Goal: Information Seeking & Learning: Check status

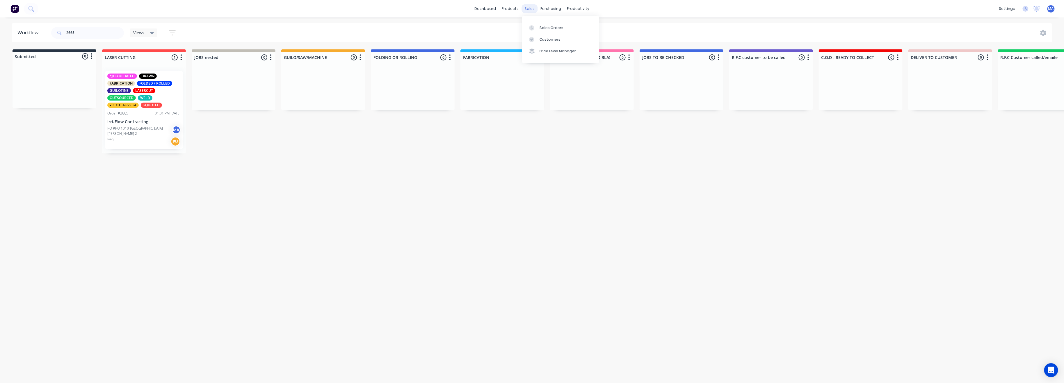
click at [530, 7] on div "sales" at bounding box center [530, 8] width 16 height 9
click at [541, 29] on div "Sales Orders" at bounding box center [552, 27] width 24 height 5
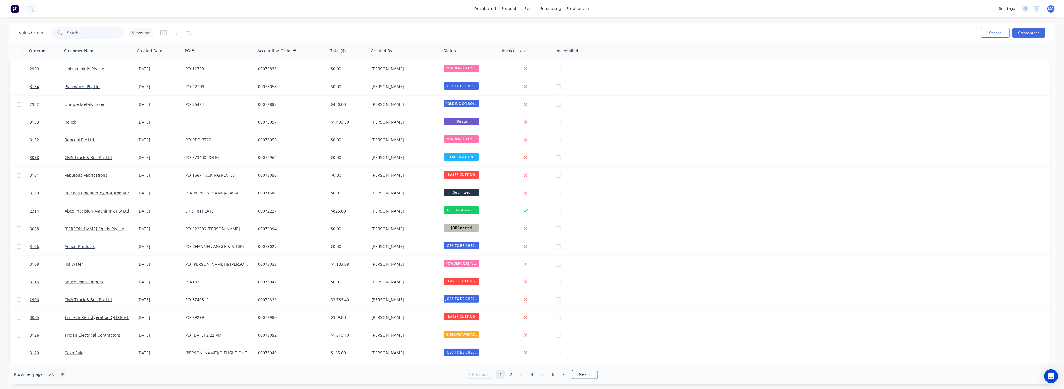
click at [72, 34] on input "text" at bounding box center [95, 33] width 57 height 12
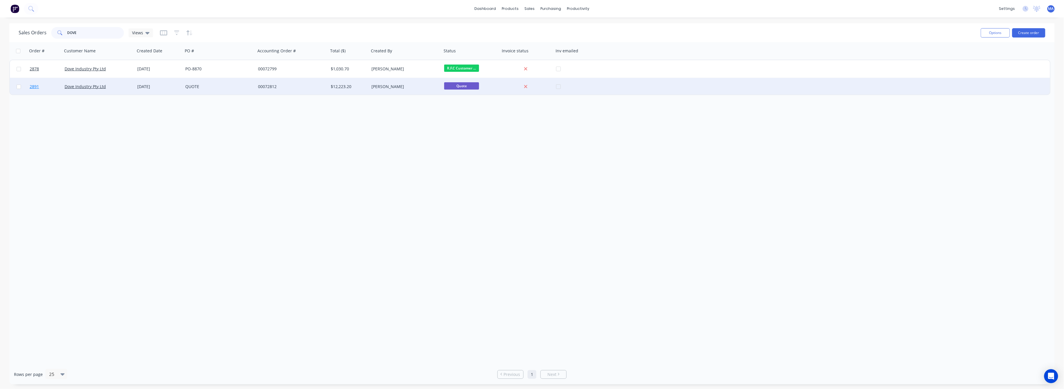
type input "DOVE"
click at [37, 86] on span "2891" at bounding box center [34, 87] width 9 height 6
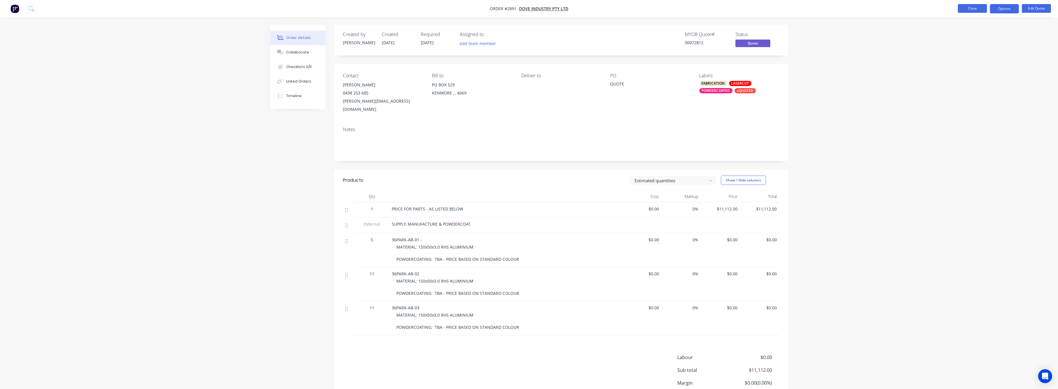
click at [978, 6] on button "Close" at bounding box center [972, 8] width 29 height 9
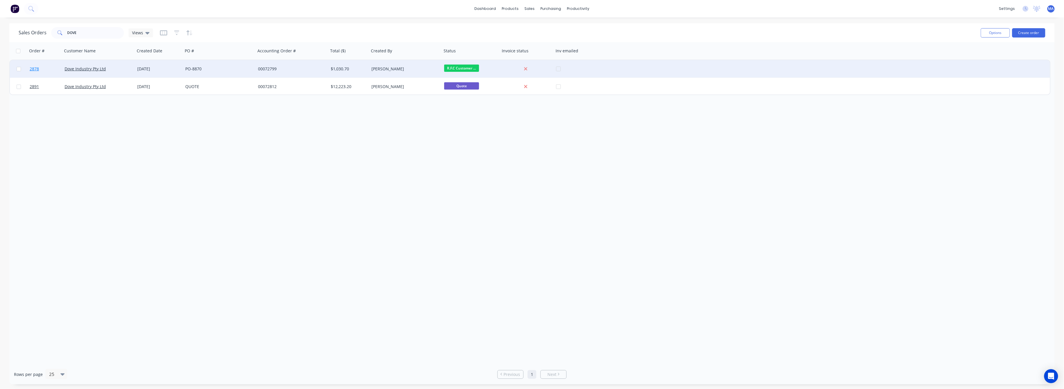
click at [34, 65] on link "2878" at bounding box center [47, 68] width 35 height 17
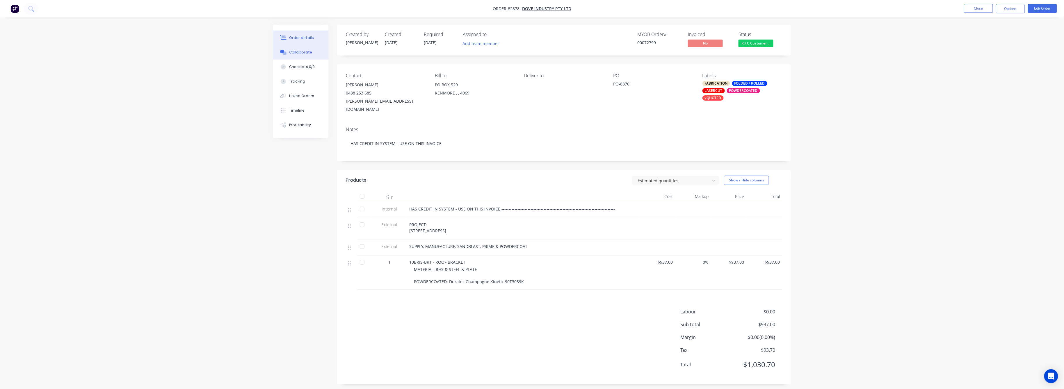
click at [296, 52] on div "Collaborate" at bounding box center [300, 52] width 23 height 5
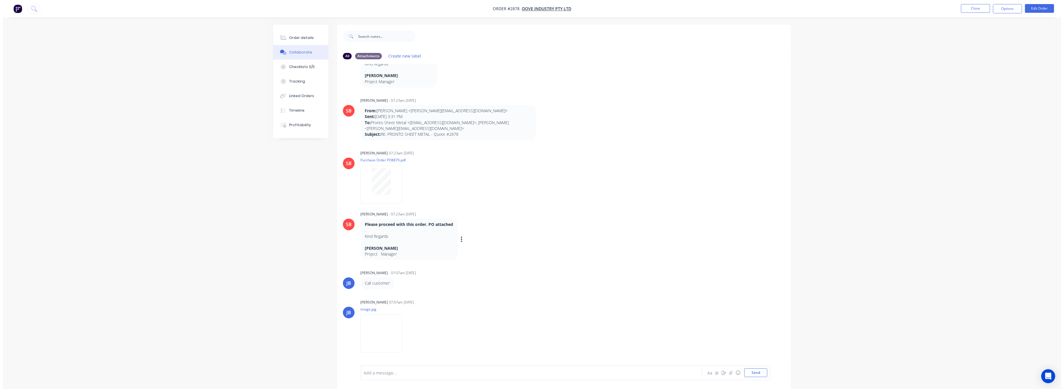
scroll to position [169, 0]
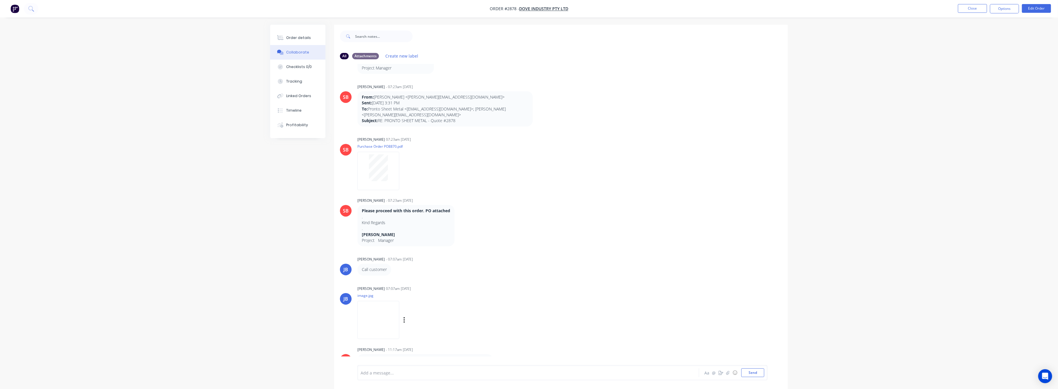
click at [375, 323] on img at bounding box center [378, 320] width 42 height 38
click at [290, 36] on div "Order details" at bounding box center [299, 37] width 25 height 5
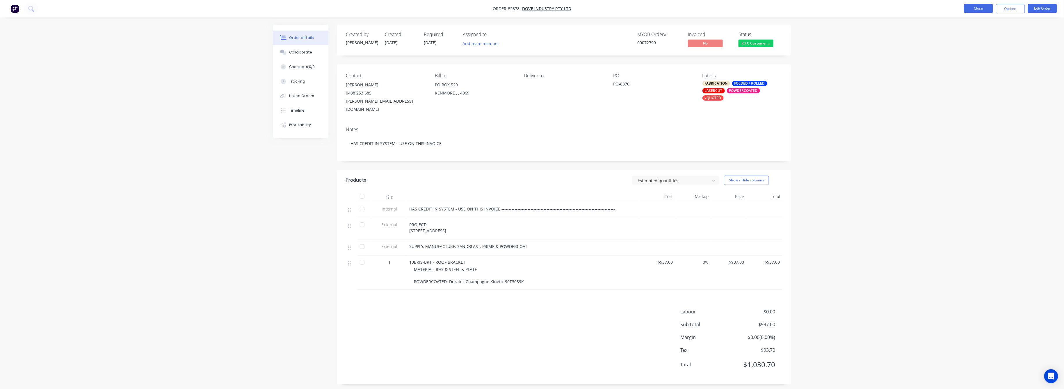
click at [978, 9] on button "Close" at bounding box center [978, 8] width 29 height 9
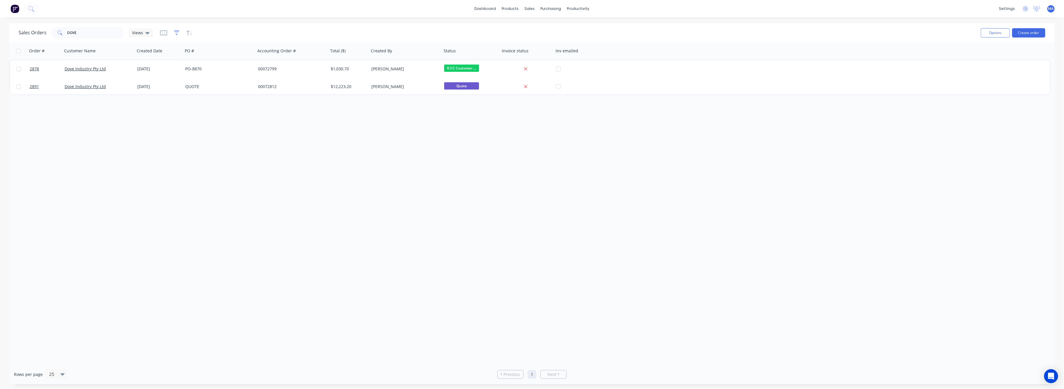
click at [175, 31] on icon "button" at bounding box center [176, 33] width 5 height 6
click at [187, 61] on button "add" at bounding box center [186, 60] width 15 height 5
click at [259, 63] on icon at bounding box center [260, 63] width 6 height 6
click at [220, 148] on div "Status" at bounding box center [232, 151] width 68 height 11
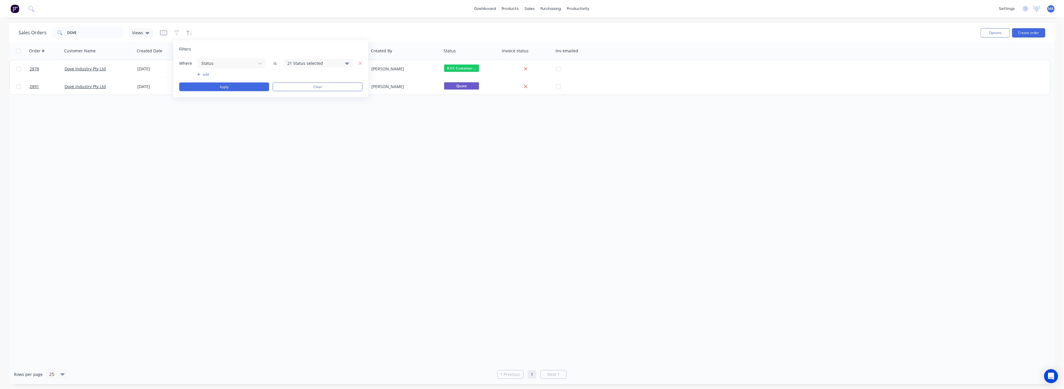
click at [345, 62] on icon at bounding box center [347, 63] width 4 height 6
click at [296, 94] on div at bounding box center [294, 95] width 12 height 12
click at [240, 86] on button "Apply" at bounding box center [224, 87] width 90 height 9
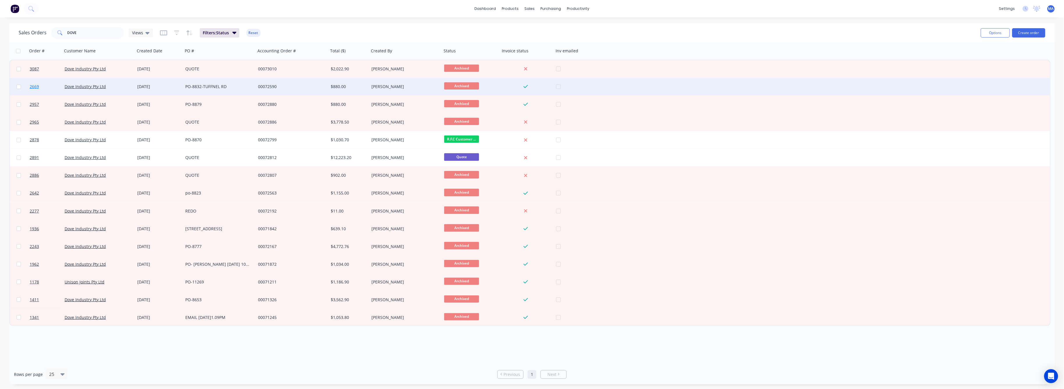
click at [36, 86] on span "2669" at bounding box center [34, 87] width 9 height 6
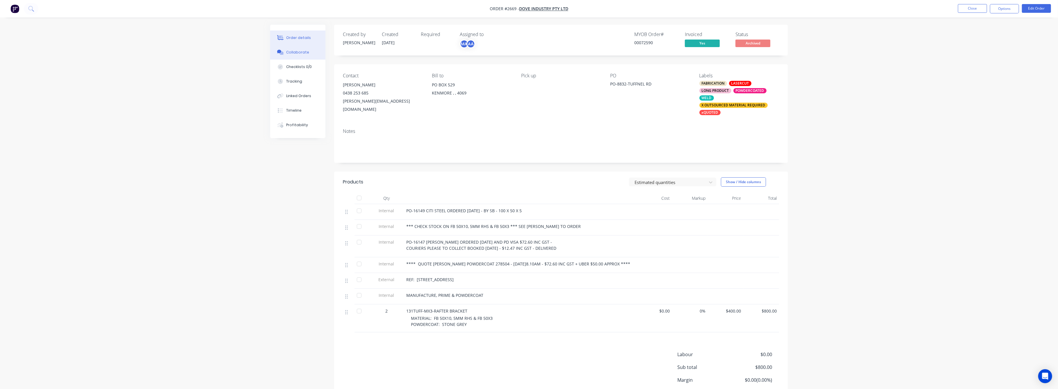
click at [296, 49] on button "Collaborate" at bounding box center [297, 52] width 55 height 15
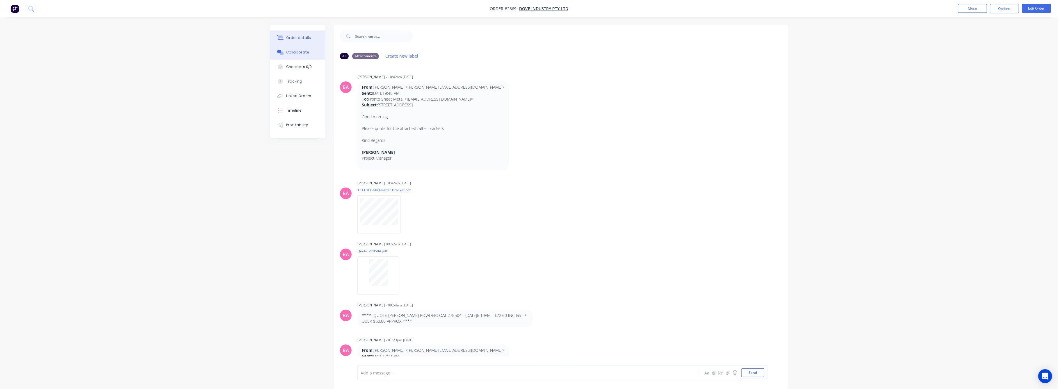
click at [297, 35] on div "Order details" at bounding box center [299, 37] width 25 height 5
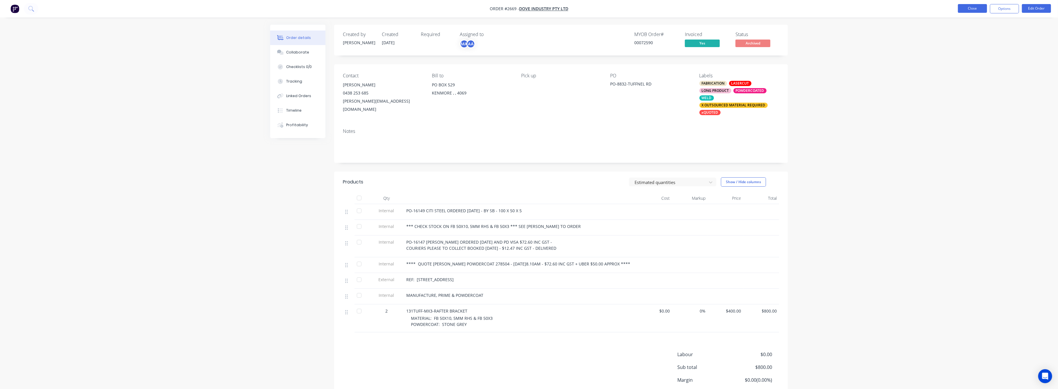
drag, startPoint x: 973, startPoint y: 3, endPoint x: 974, endPoint y: 8, distance: 4.3
click at [973, 3] on nav "Order #2669 - Dove Industry Pty Ltd Close Options Edit Order" at bounding box center [529, 8] width 1058 height 17
click at [974, 8] on button "Close" at bounding box center [972, 8] width 29 height 9
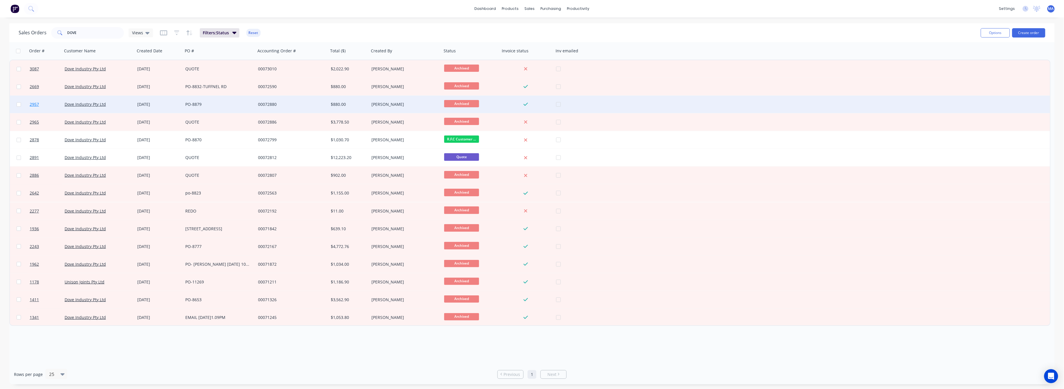
click at [35, 103] on span "2957" at bounding box center [34, 105] width 9 height 6
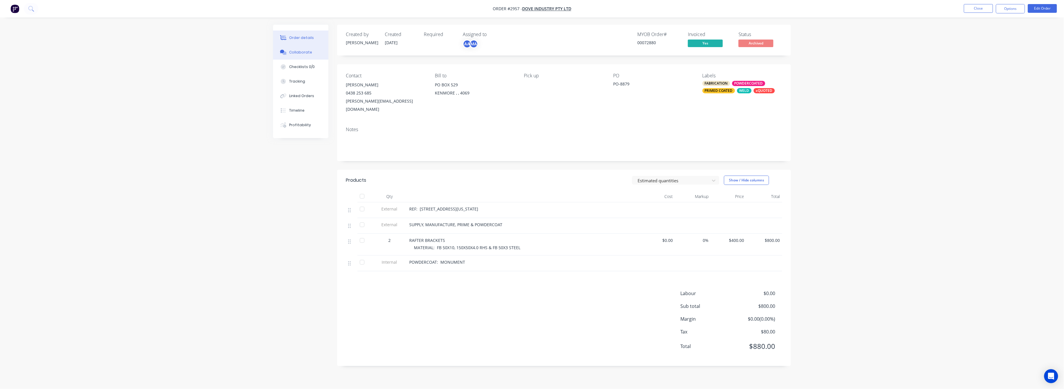
click at [301, 55] on button "Collaborate" at bounding box center [300, 52] width 55 height 15
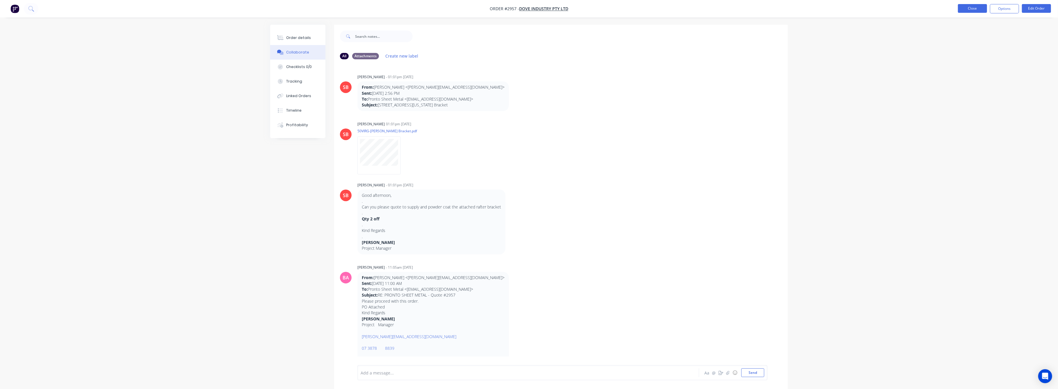
click at [970, 6] on button "Close" at bounding box center [972, 8] width 29 height 9
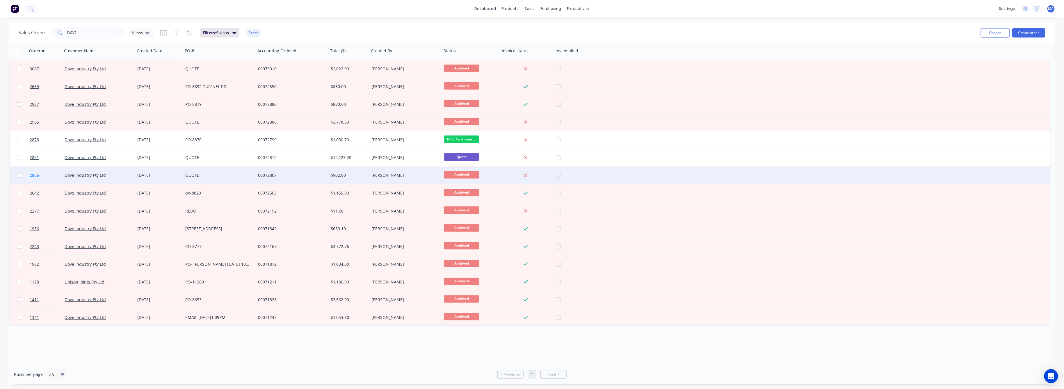
click at [34, 175] on span "2886" at bounding box center [34, 175] width 9 height 6
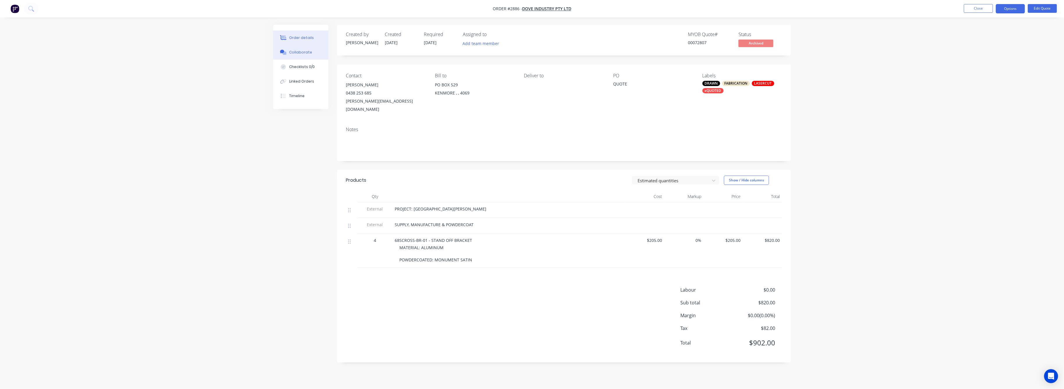
click at [298, 49] on button "Collaborate" at bounding box center [300, 52] width 55 height 15
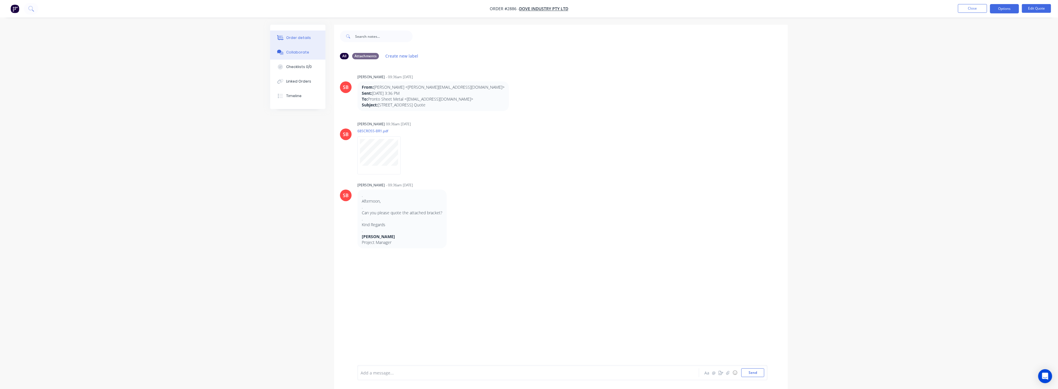
drag, startPoint x: 290, startPoint y: 35, endPoint x: 293, endPoint y: 35, distance: 3.5
click at [292, 35] on div "Order details" at bounding box center [299, 37] width 25 height 5
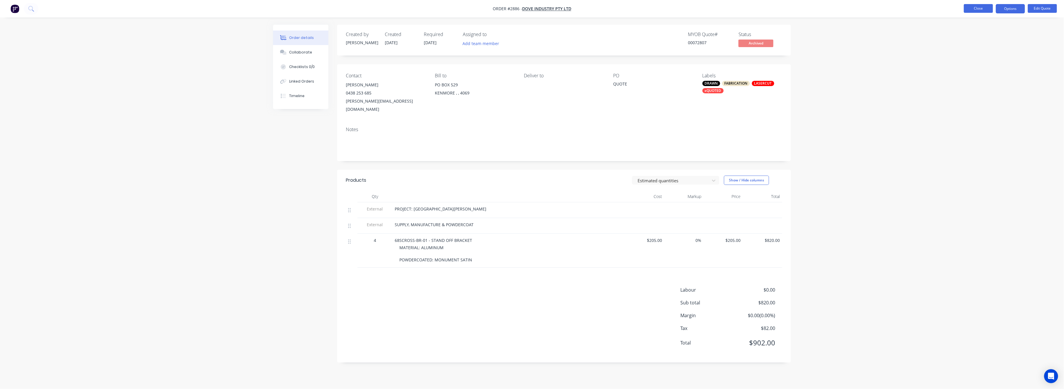
click at [984, 8] on button "Close" at bounding box center [978, 8] width 29 height 9
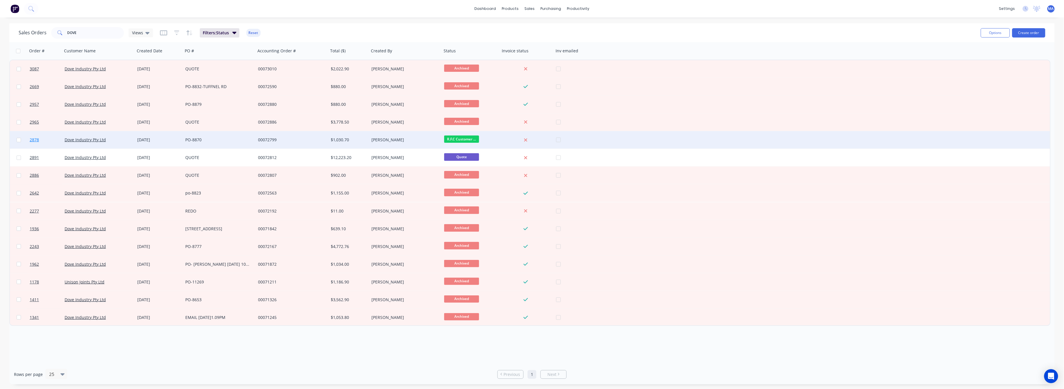
click at [34, 140] on span "2878" at bounding box center [34, 140] width 9 height 6
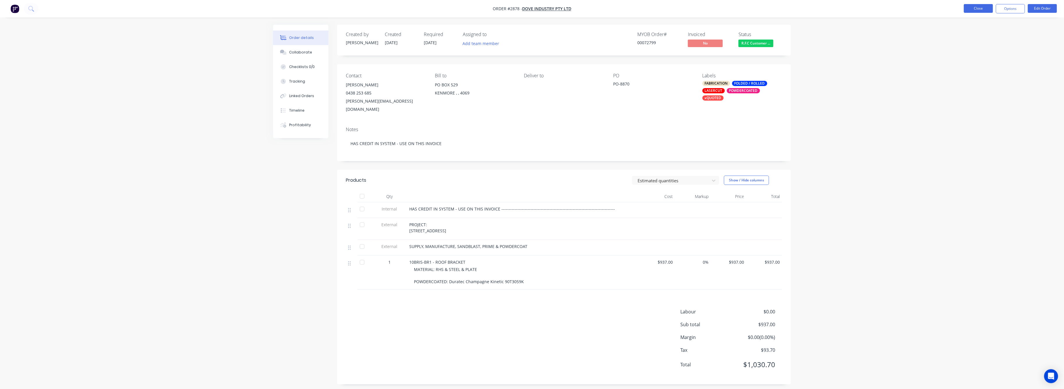
click at [981, 6] on button "Close" at bounding box center [978, 8] width 29 height 9
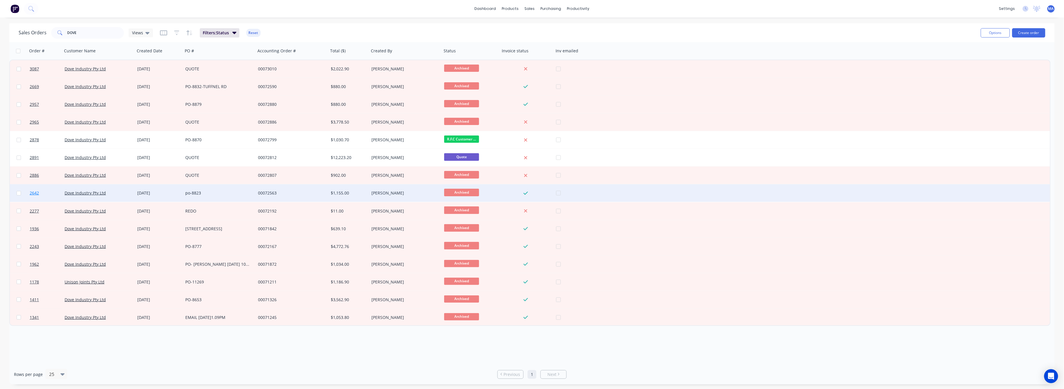
click at [32, 193] on span "2642" at bounding box center [34, 193] width 9 height 6
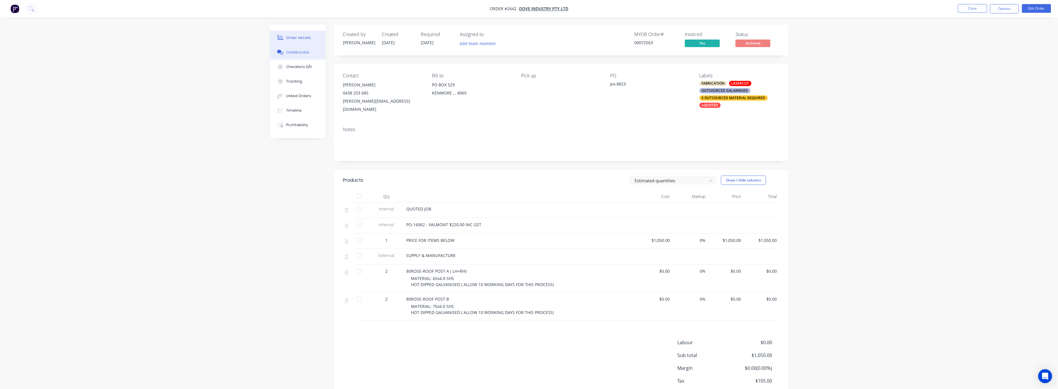
click at [298, 50] on div "Collaborate" at bounding box center [298, 52] width 23 height 5
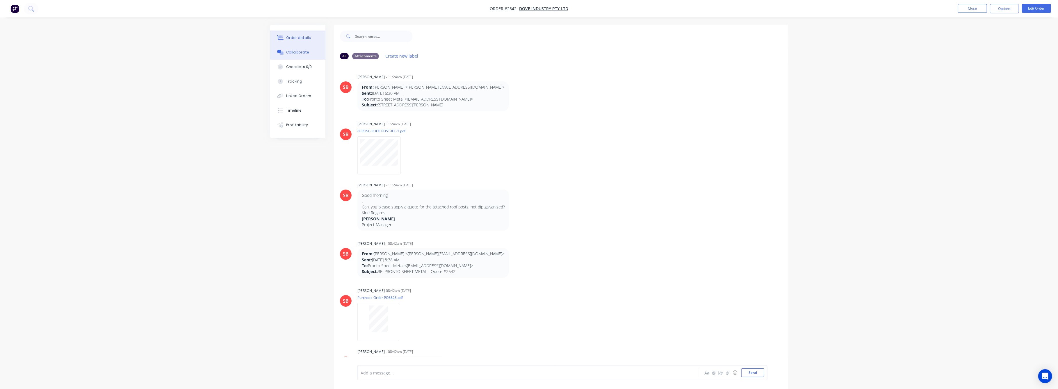
click at [298, 39] on div "Order details" at bounding box center [299, 37] width 25 height 5
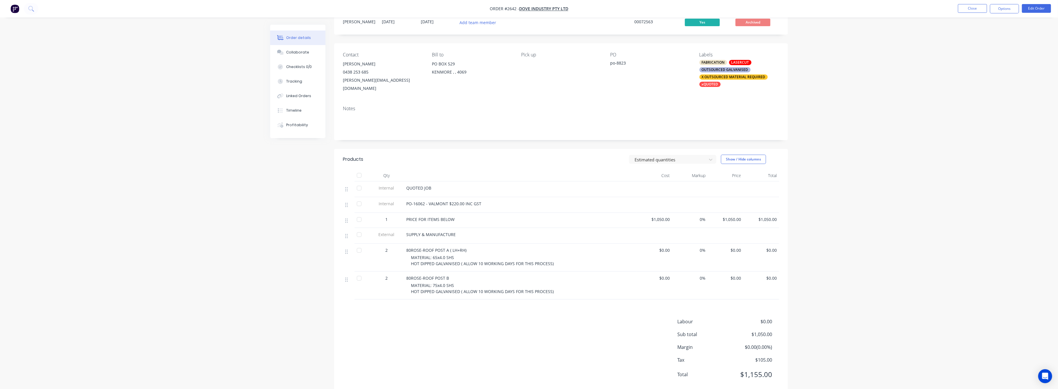
scroll to position [30, 0]
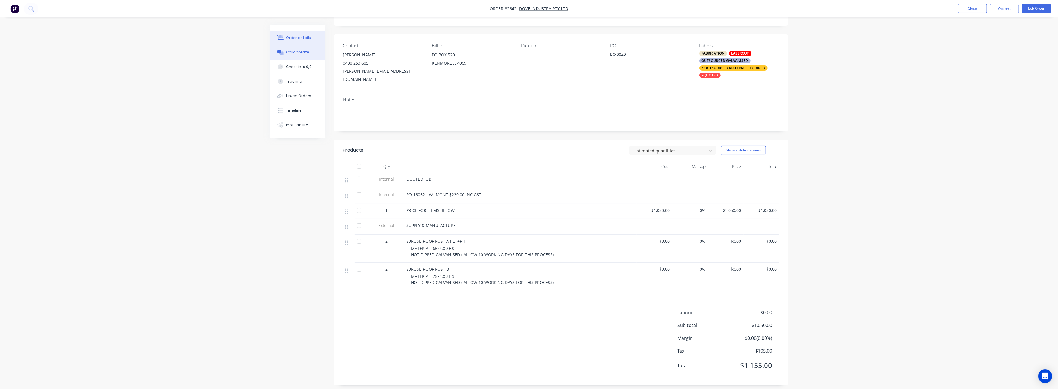
click at [291, 53] on div "Collaborate" at bounding box center [298, 52] width 23 height 5
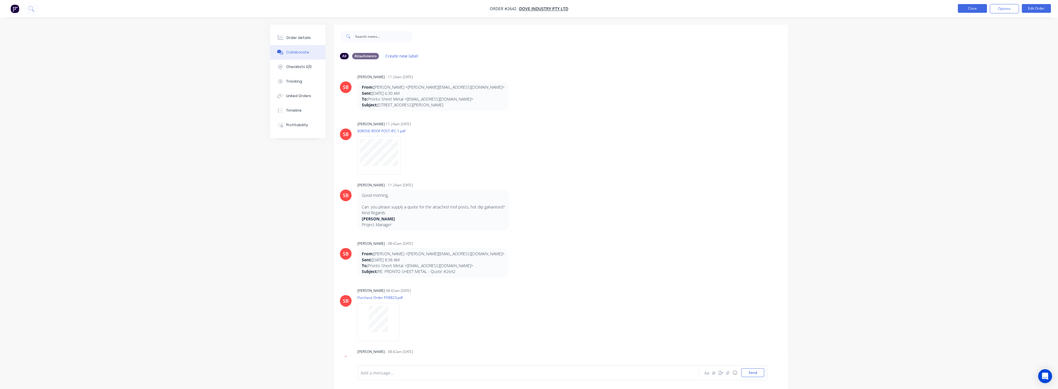
click at [972, 8] on button "Close" at bounding box center [972, 8] width 29 height 9
